Goal: Register for event/course

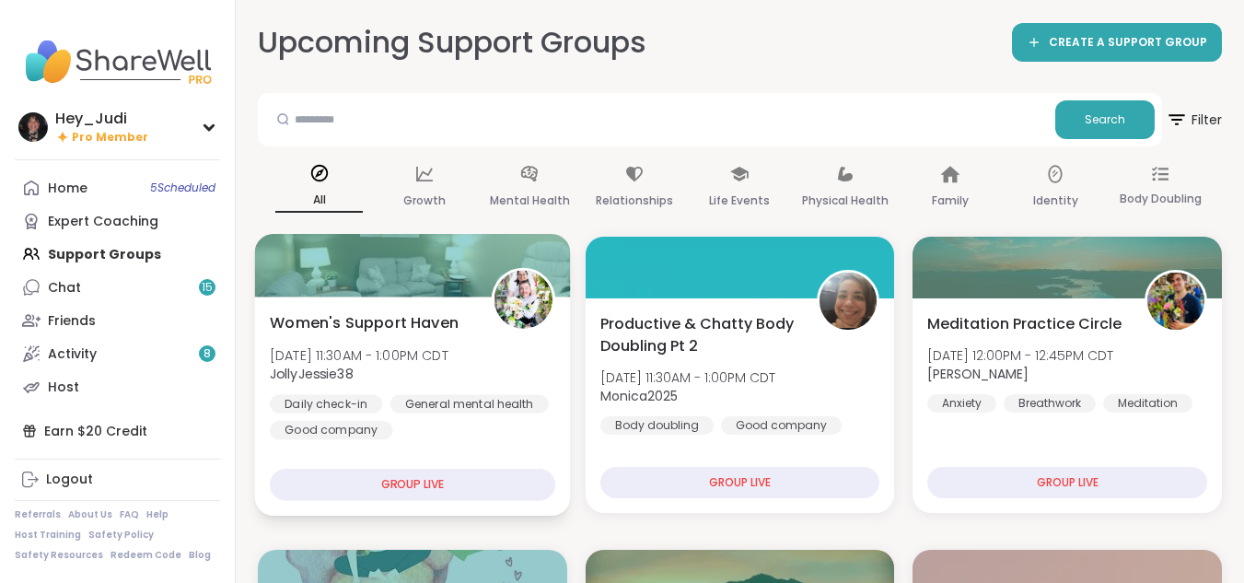
click at [505, 462] on div "Women's Support Haven [DATE] 11:30AM - 1:00PM CDT JollyJessie38 Daily check-in …" at bounding box center [412, 405] width 315 height 219
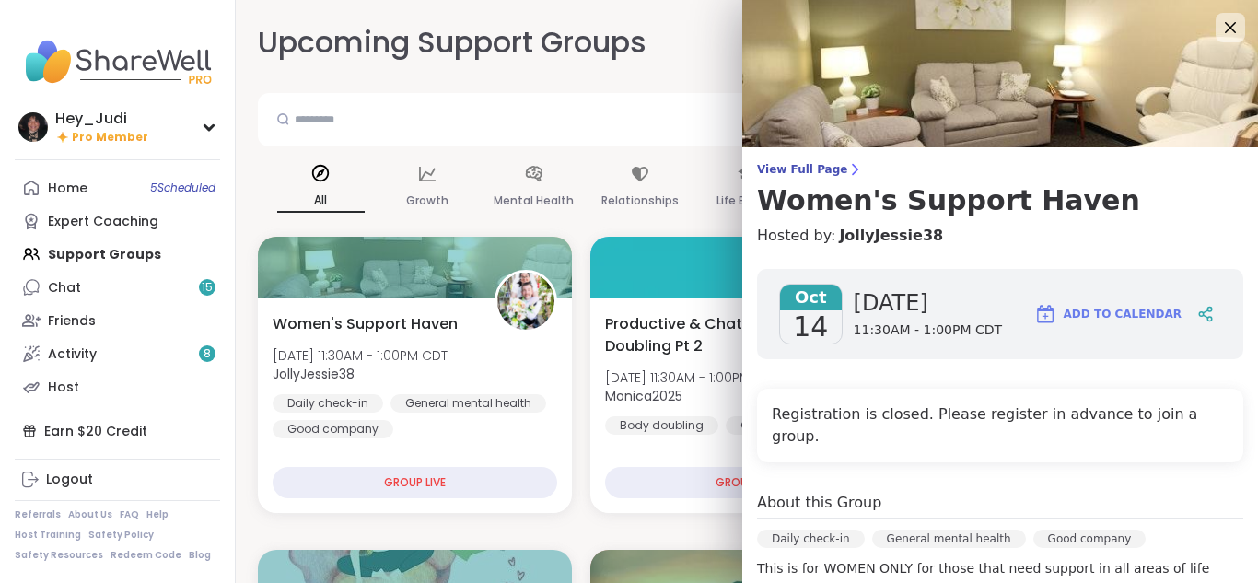
click at [110, 17] on nav "Hey_Judi Pro Member Profile Membership Settings Help Home 5 Scheduled Expert Co…" at bounding box center [118, 291] width 236 height 583
